Goal: Task Accomplishment & Management: Manage account settings

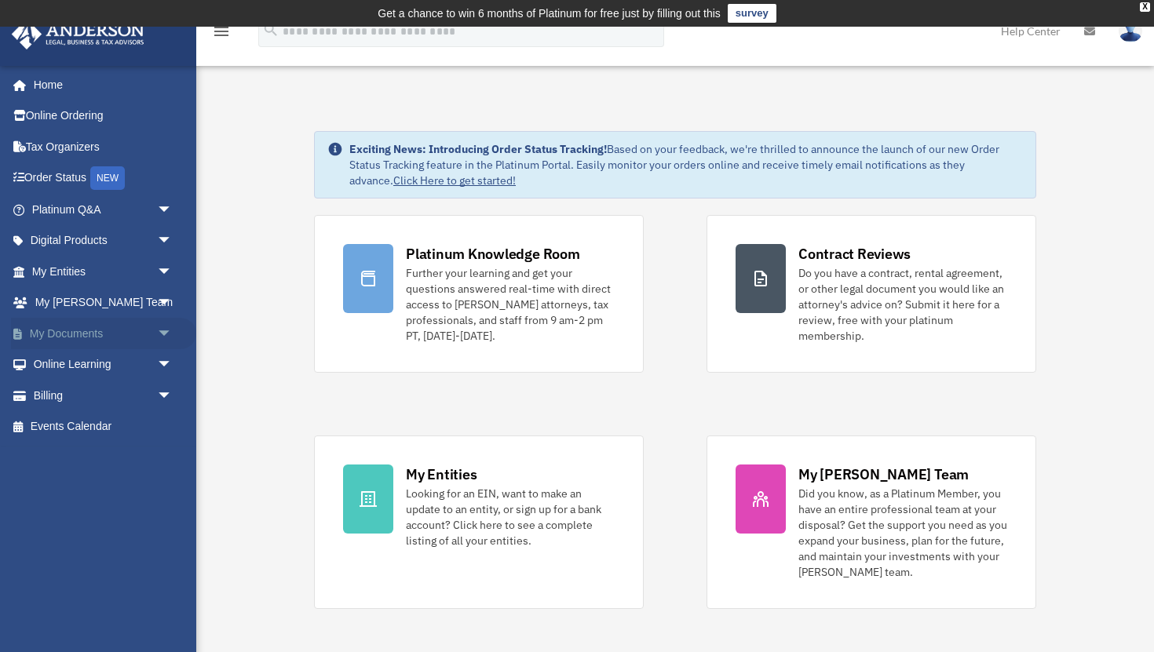
click at [161, 330] on span "arrow_drop_down" at bounding box center [172, 334] width 31 height 32
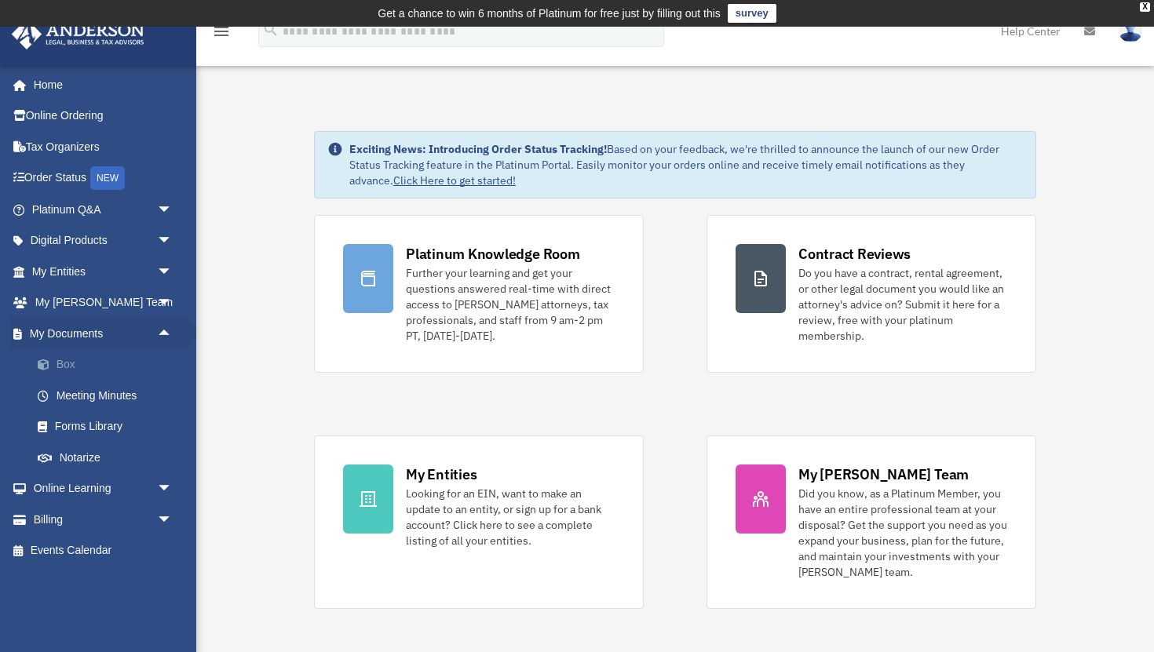
click at [54, 366] on span at bounding box center [51, 364] width 10 height 11
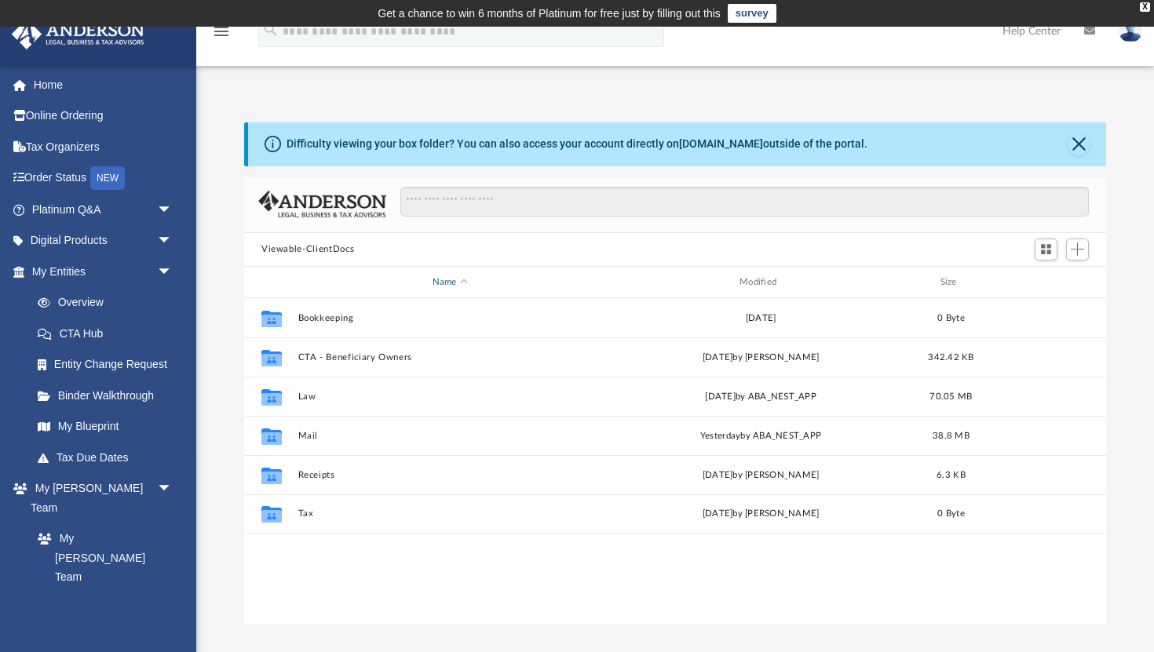
scroll to position [356, 862]
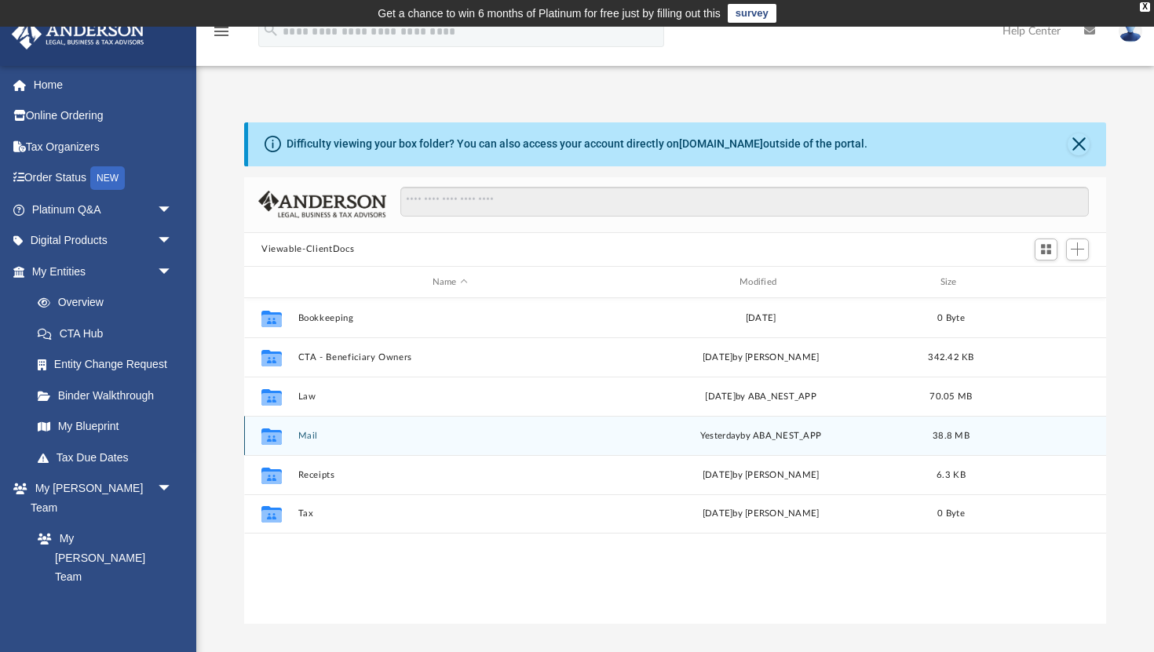
click at [308, 435] on button "Mail" at bounding box center [450, 436] width 304 height 10
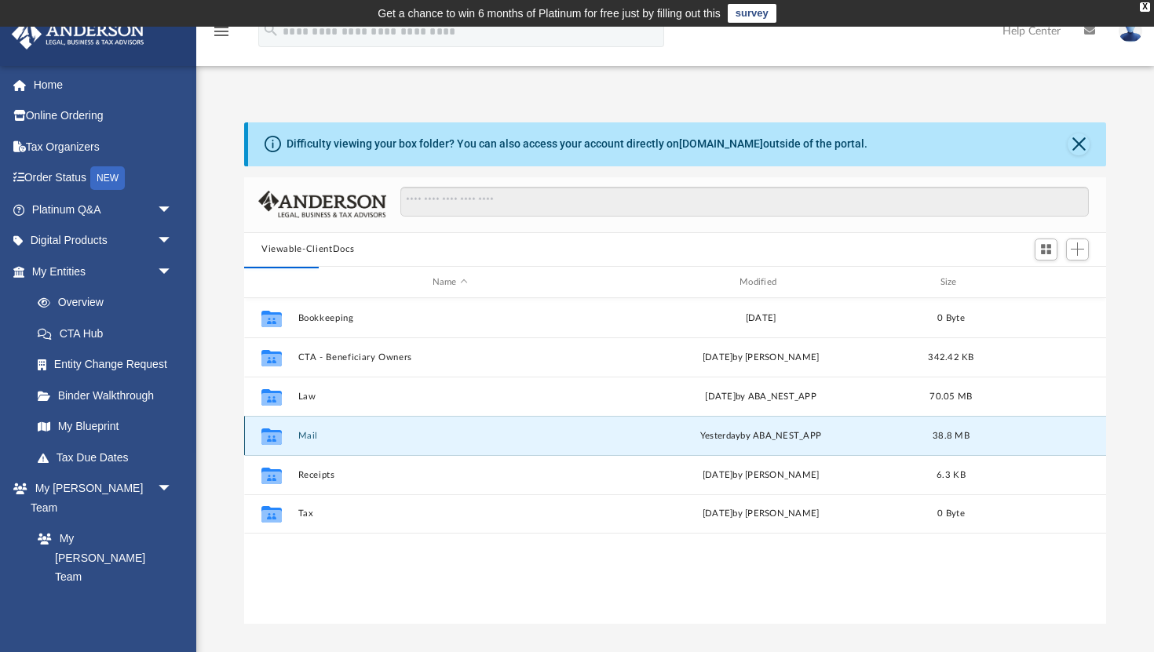
click at [305, 435] on button "Mail" at bounding box center [450, 436] width 304 height 10
click at [308, 439] on button "Mail" at bounding box center [450, 436] width 304 height 10
click at [308, 436] on button "Mail" at bounding box center [450, 436] width 304 height 10
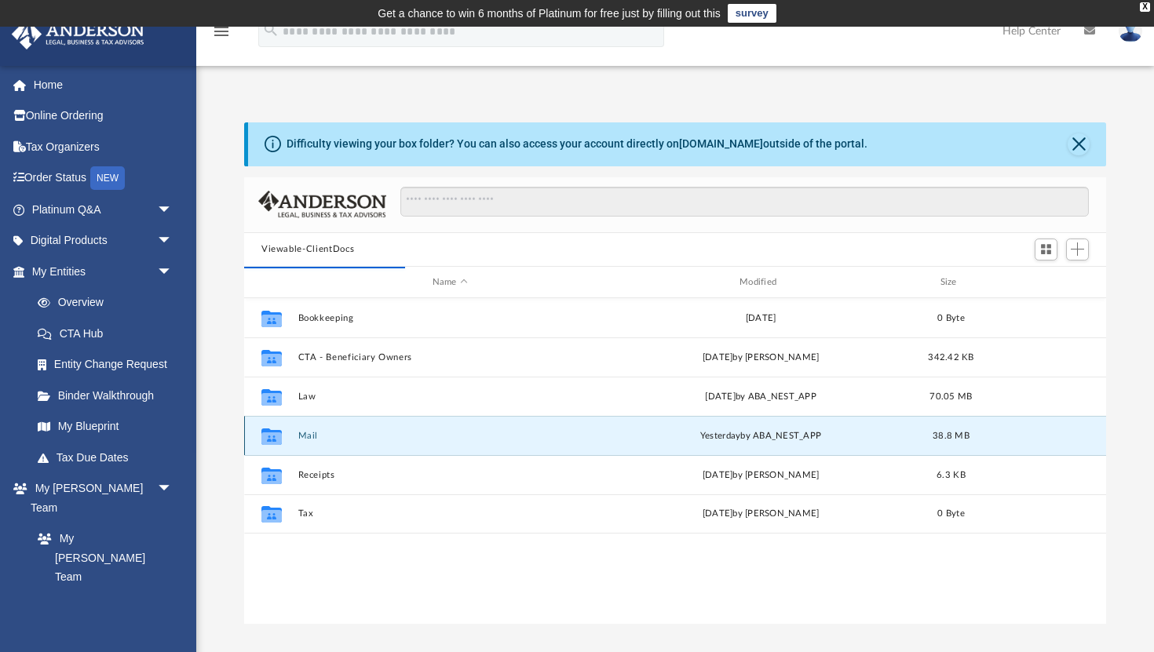
click at [276, 443] on icon "grid" at bounding box center [271, 438] width 20 height 13
click at [344, 440] on button "Mail" at bounding box center [450, 436] width 304 height 10
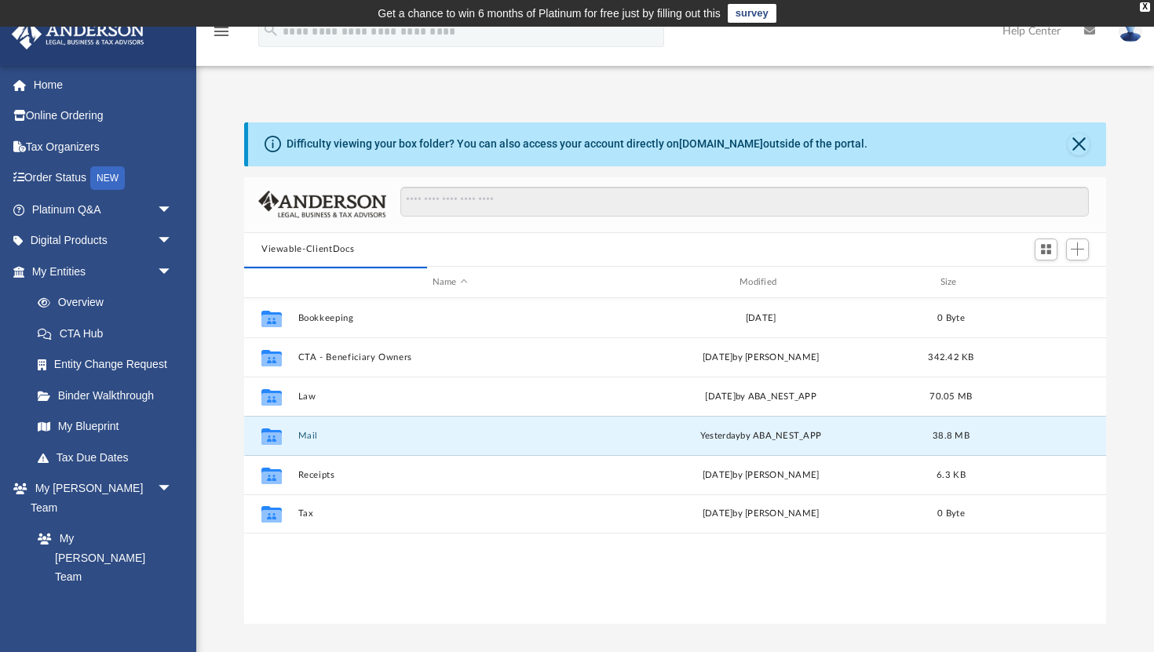
click at [210, 458] on div "Difficulty viewing your box folder? You can also access your account directly o…" at bounding box center [675, 373] width 958 height 502
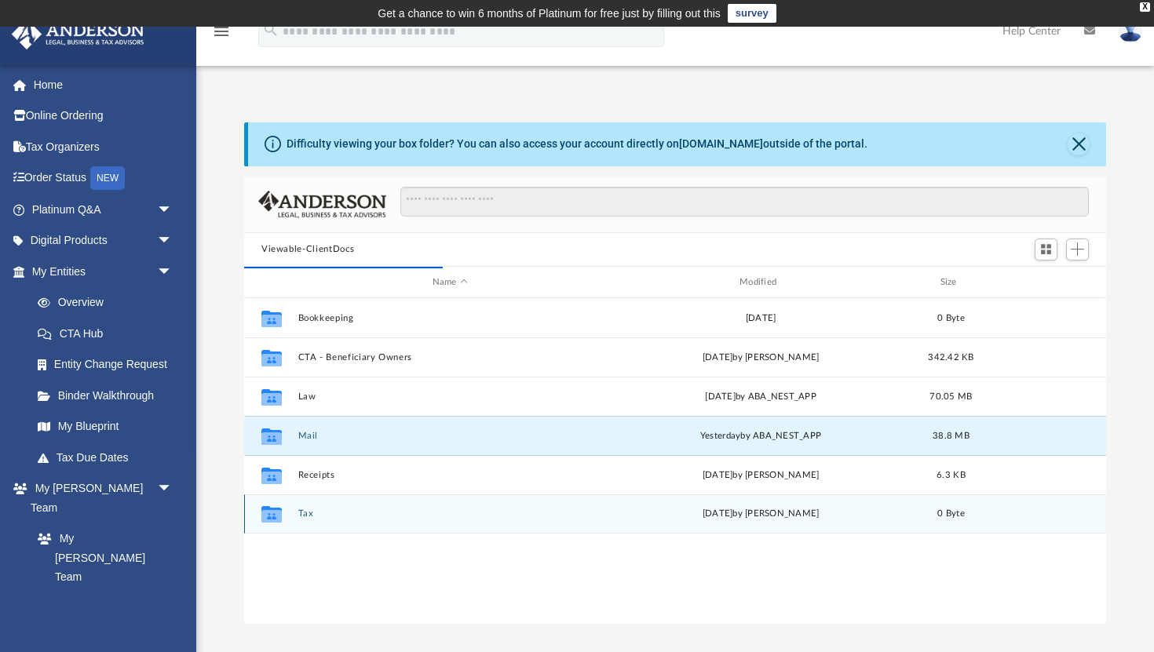
click at [322, 516] on button "Tax" at bounding box center [450, 514] width 304 height 10
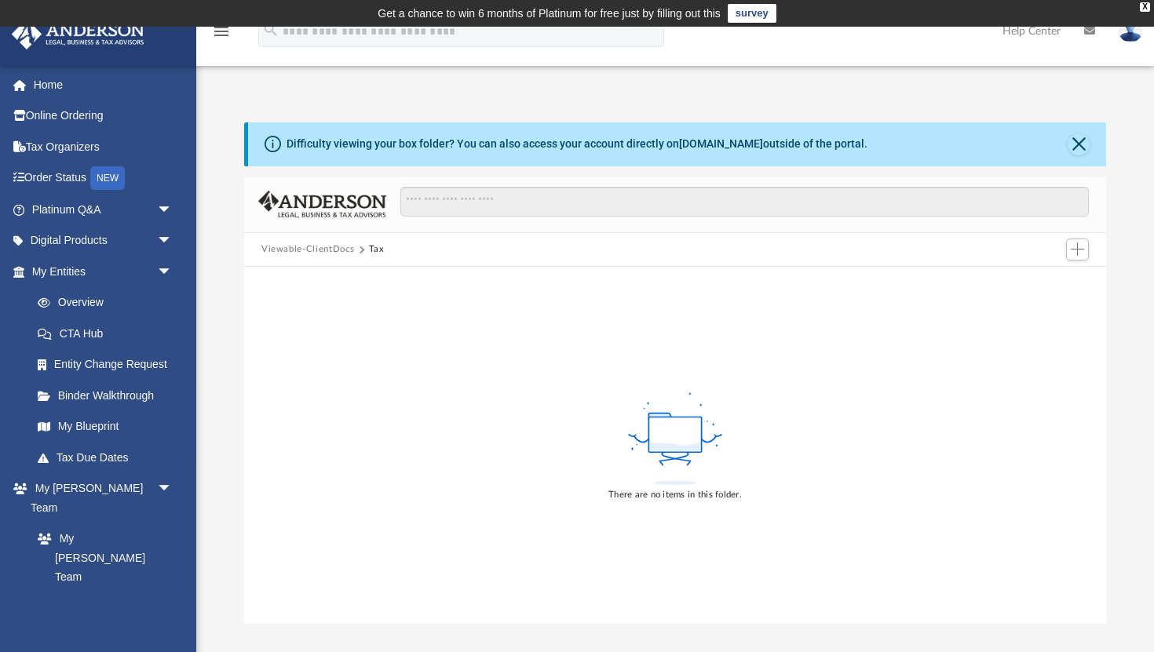
click at [333, 246] on button "Viewable-ClientDocs" at bounding box center [307, 250] width 93 height 14
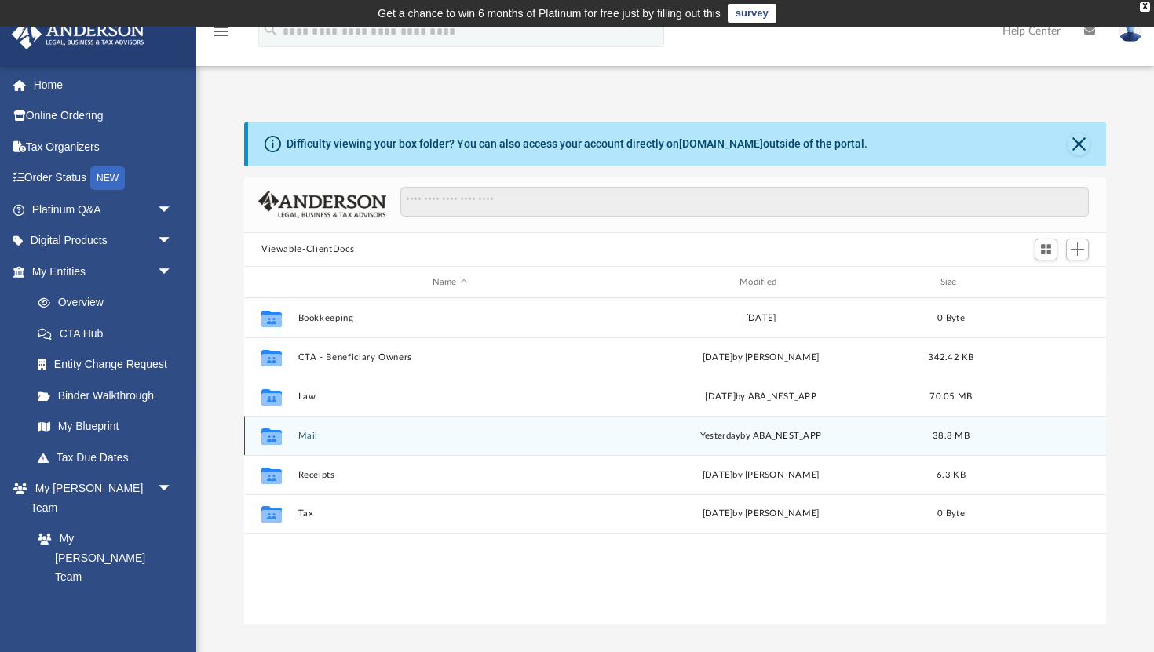
click at [320, 437] on button "Mail" at bounding box center [450, 436] width 304 height 10
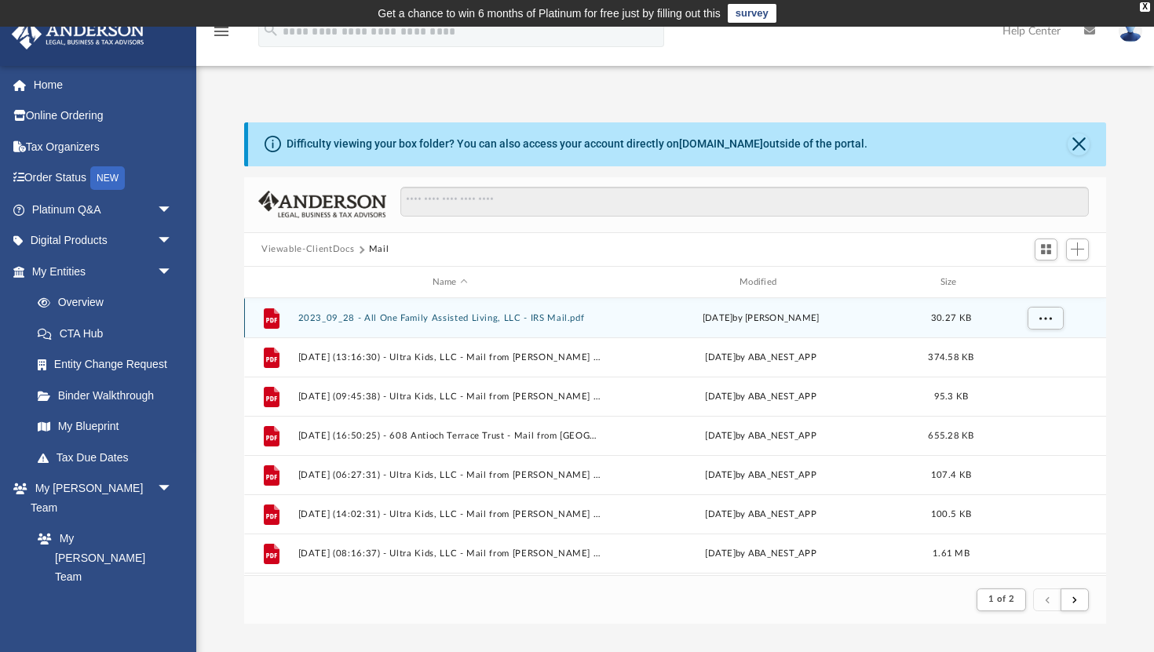
scroll to position [1, 1]
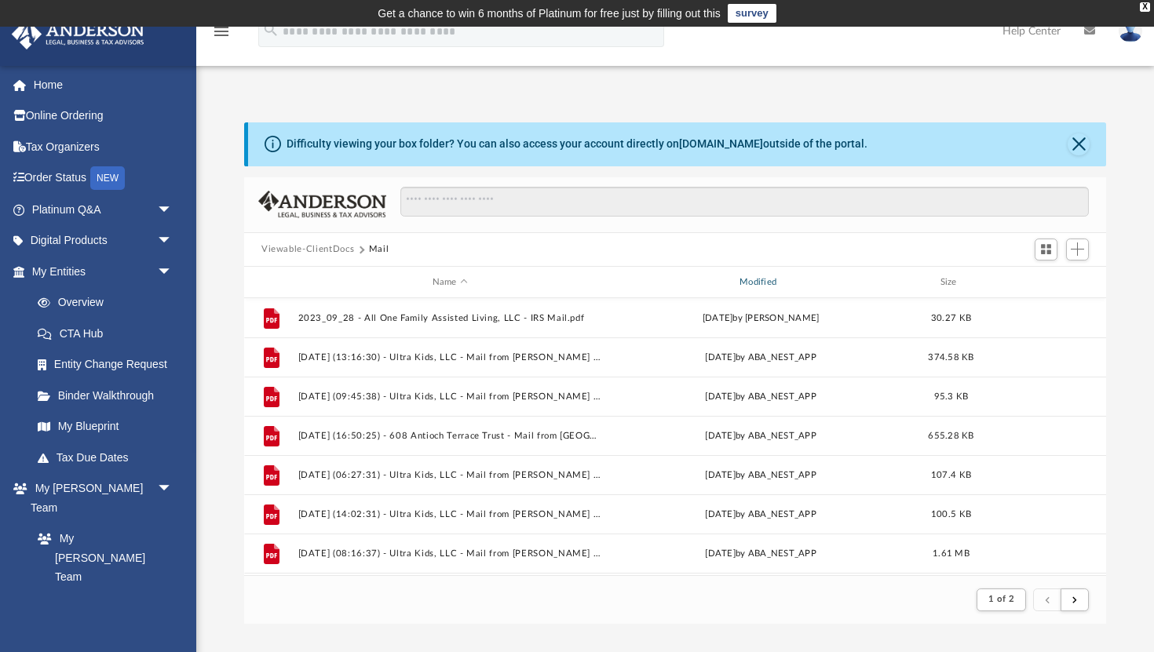
click at [755, 282] on div "Modified" at bounding box center [760, 282] width 305 height 14
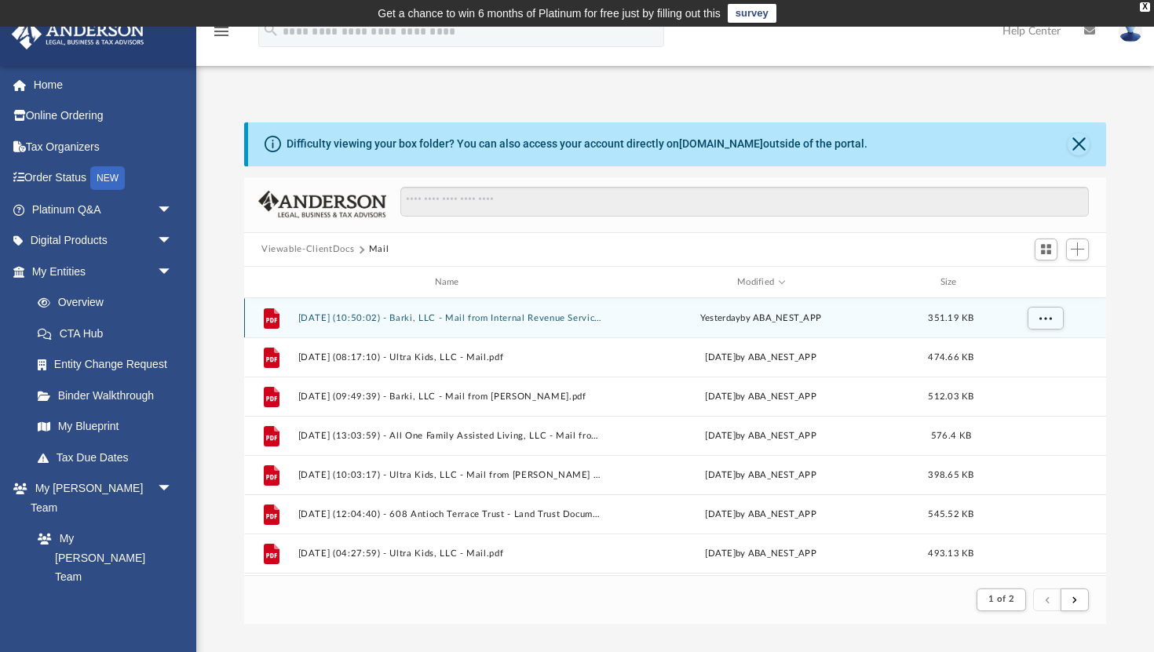
click at [475, 319] on button "[DATE] (10:50:02) - Barki, LLC - Mail from Internal Revenue Service.pdf" at bounding box center [450, 318] width 304 height 10
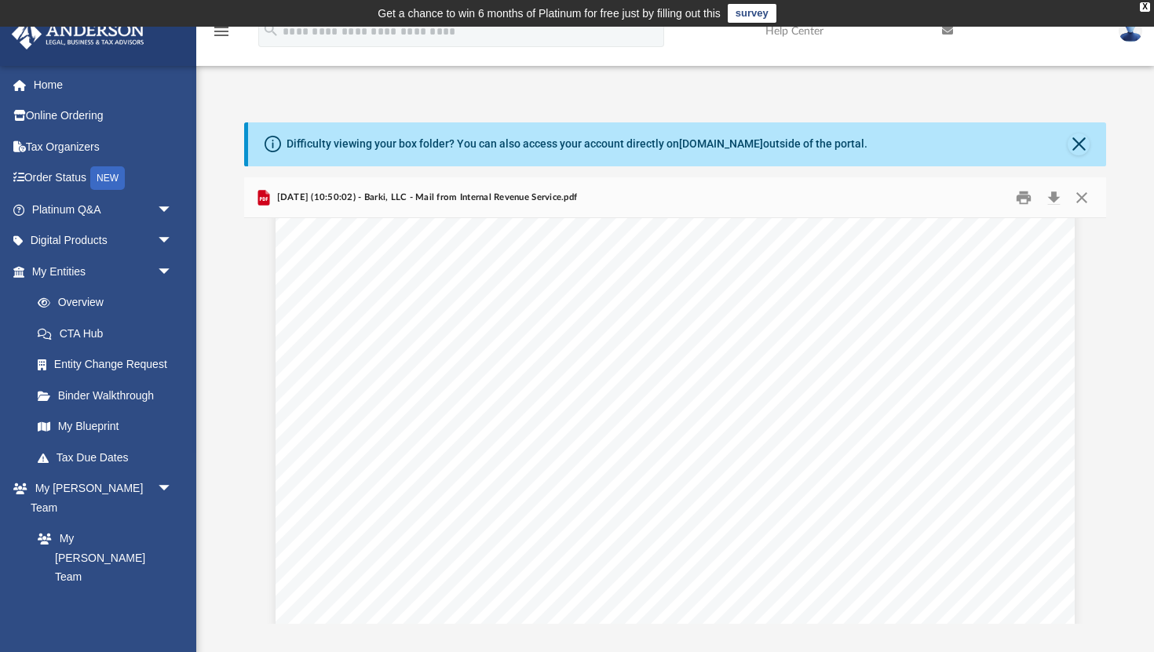
scroll to position [0, 0]
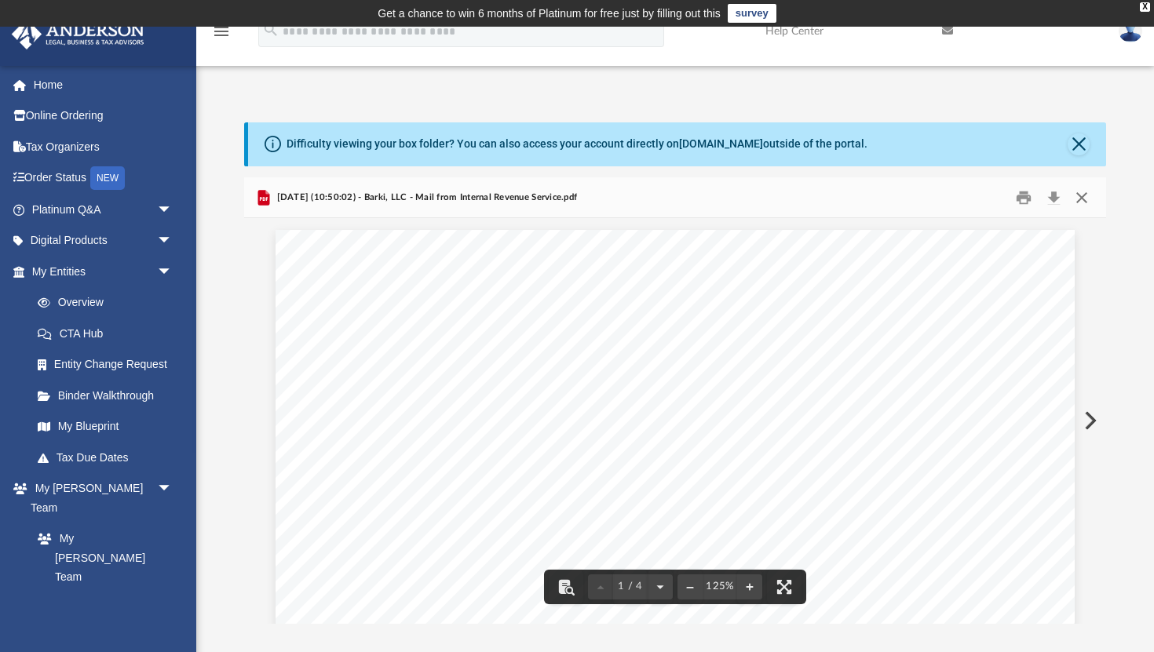
click at [1088, 200] on button "Close" at bounding box center [1081, 197] width 28 height 24
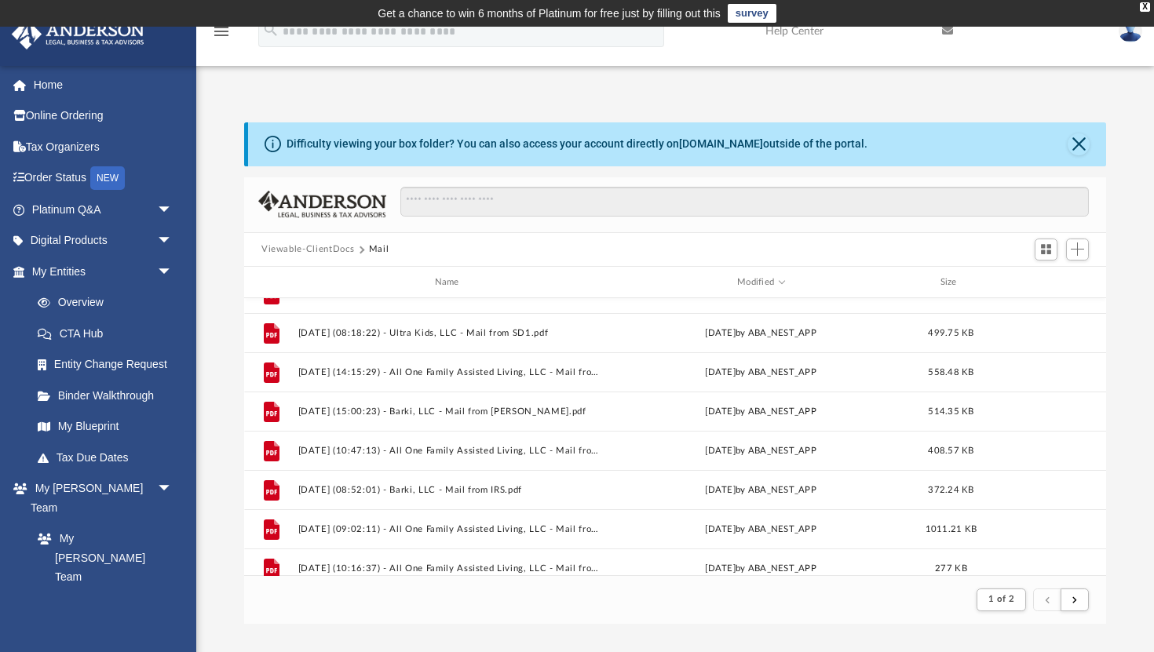
scroll to position [420, 0]
